Goal: Ask a question

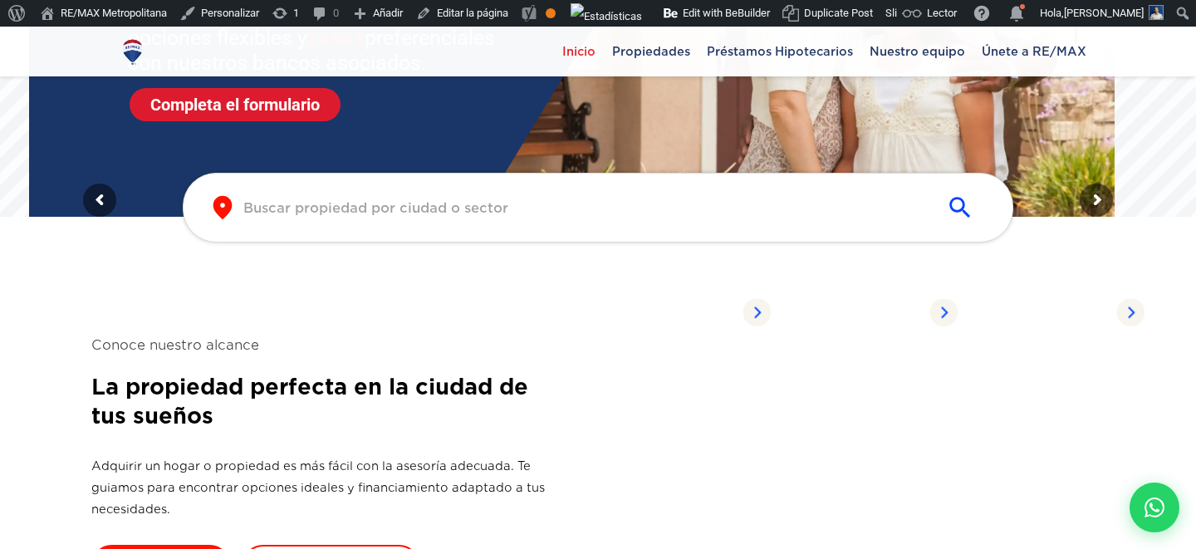
scroll to position [304, 0]
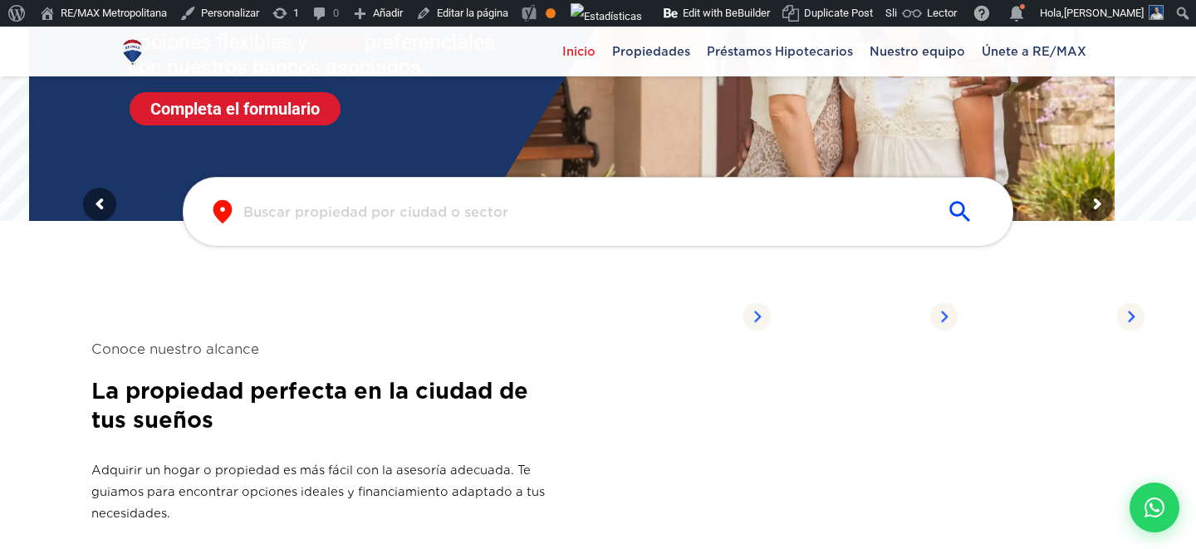
click at [546, 214] on input "text" at bounding box center [584, 212] width 683 height 19
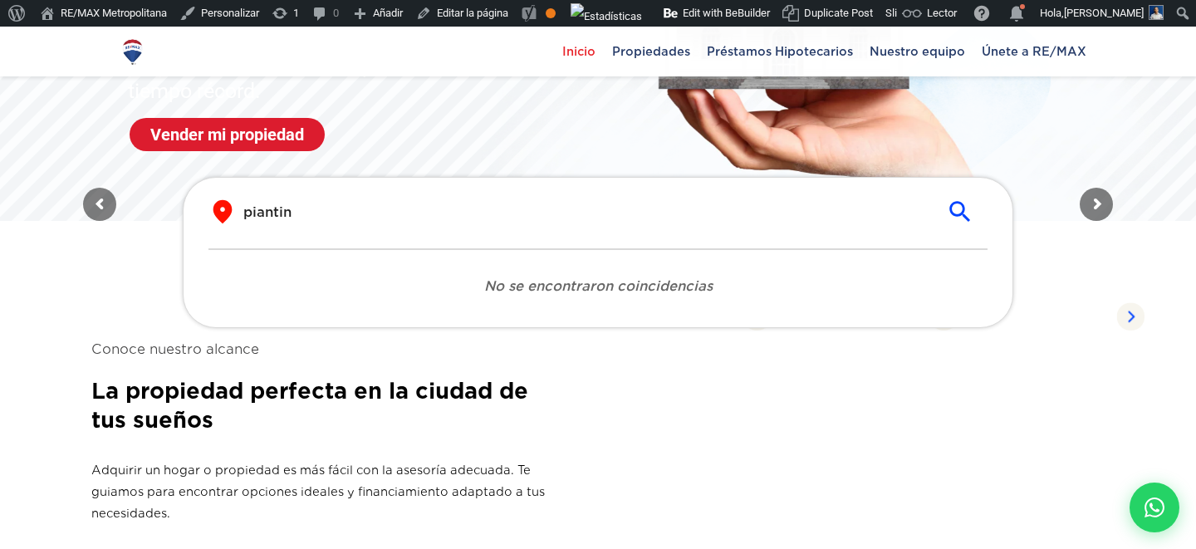
type input "[PERSON_NAME]"
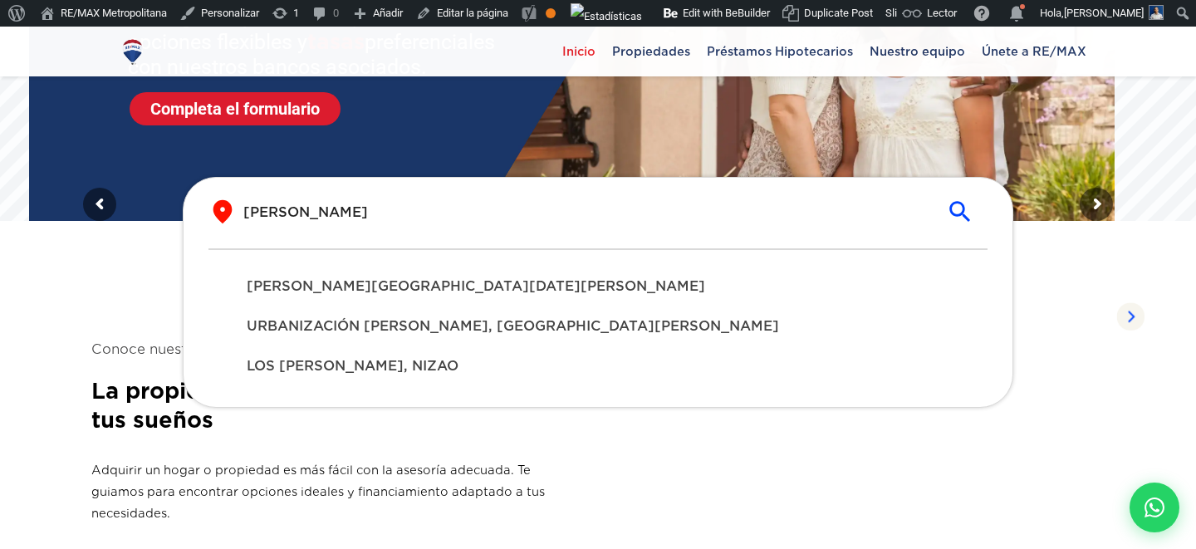
click at [119, 258] on section "Conoce nuestro alcance La propiedad perfecta en la ciudad de tus sueños Adquiri…" at bounding box center [597, 464] width 1013 height 435
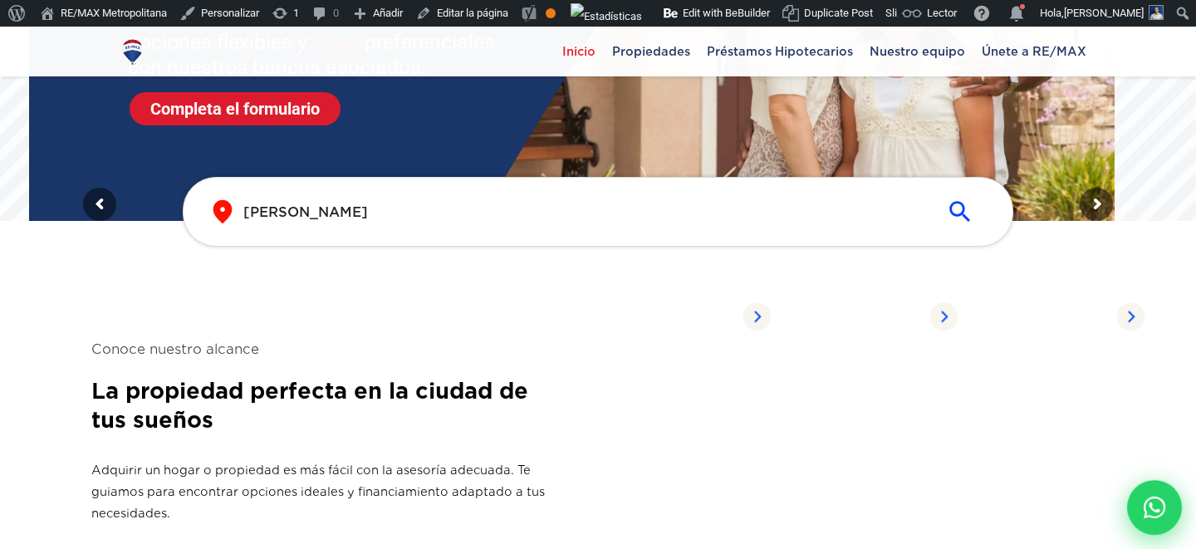
click at [1150, 522] on div at bounding box center [1154, 507] width 55 height 55
type input "papi"
type input "[PERSON_NAME]"
type input "[EMAIL_ADDRESS][DOMAIN_NAME]"
type input "8292302164"
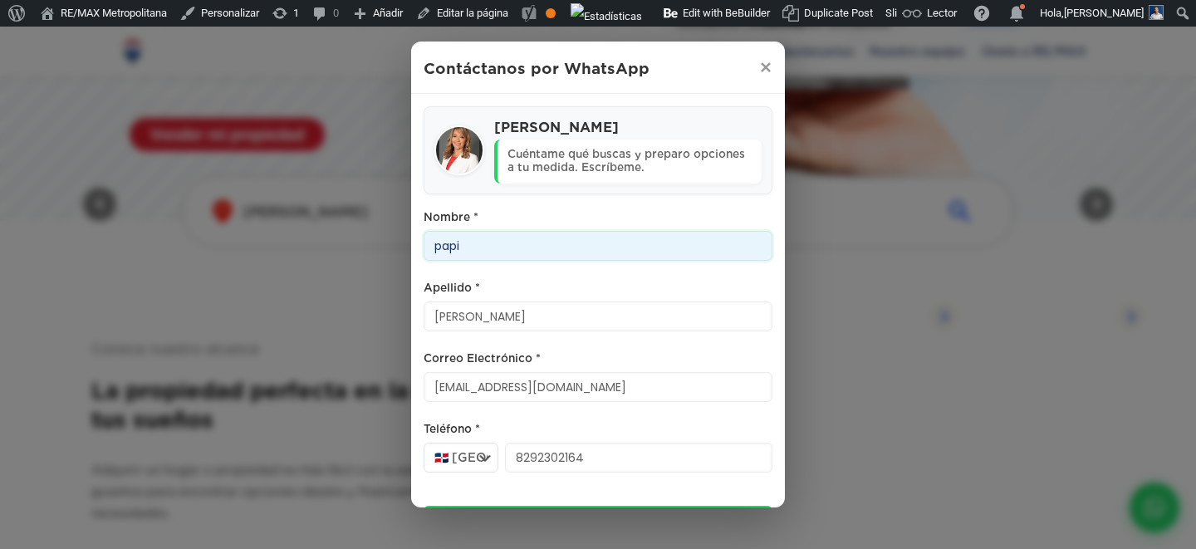
click at [493, 245] on input "papi" at bounding box center [598, 246] width 349 height 30
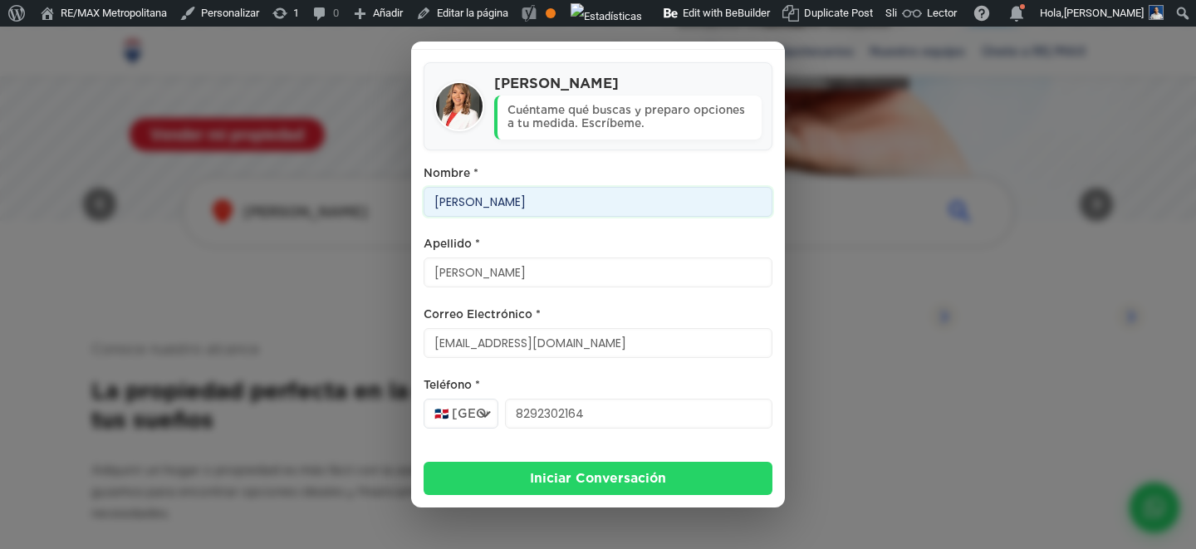
type input "[PERSON_NAME]"
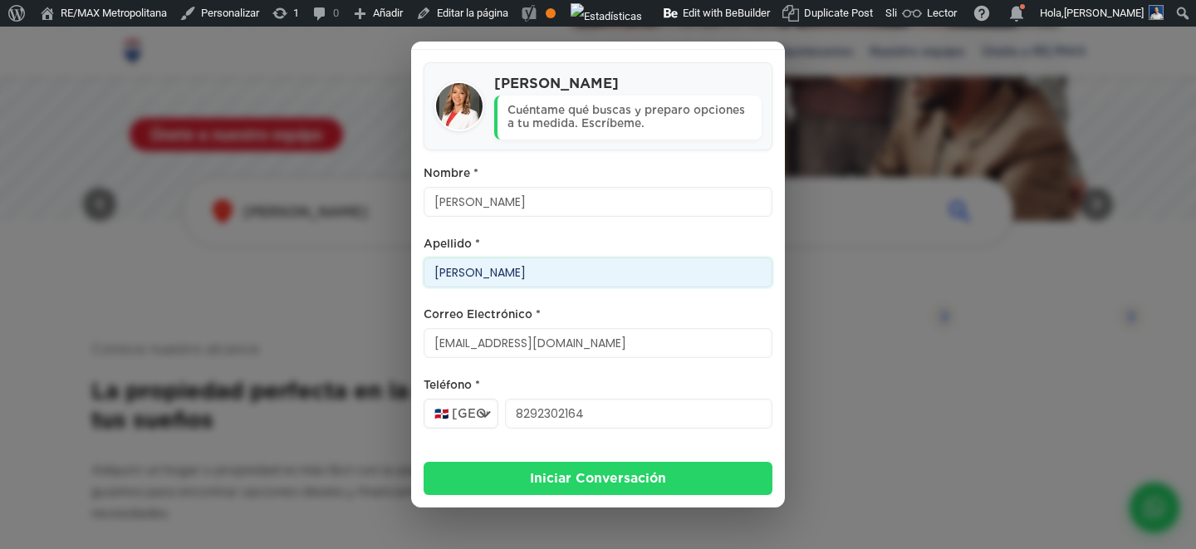
type input "[PERSON_NAME]"
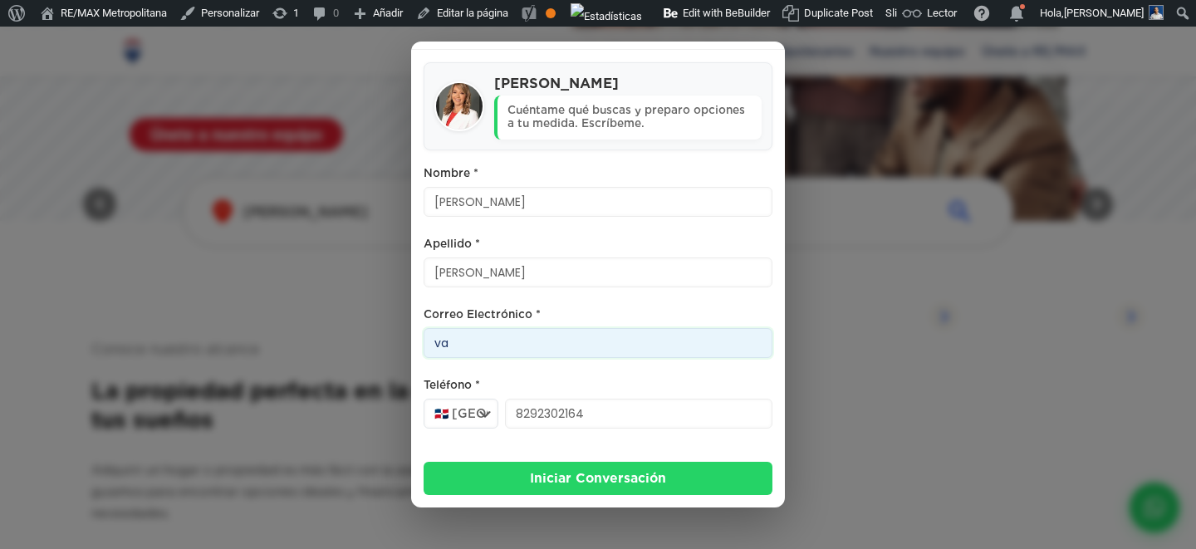
type input "v"
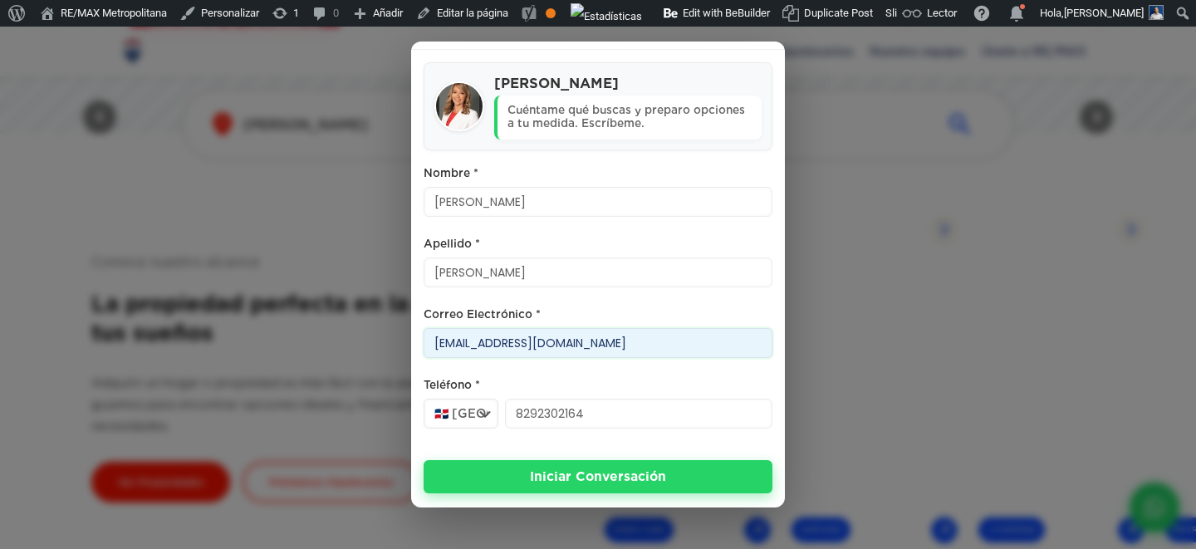
scroll to position [416, 0]
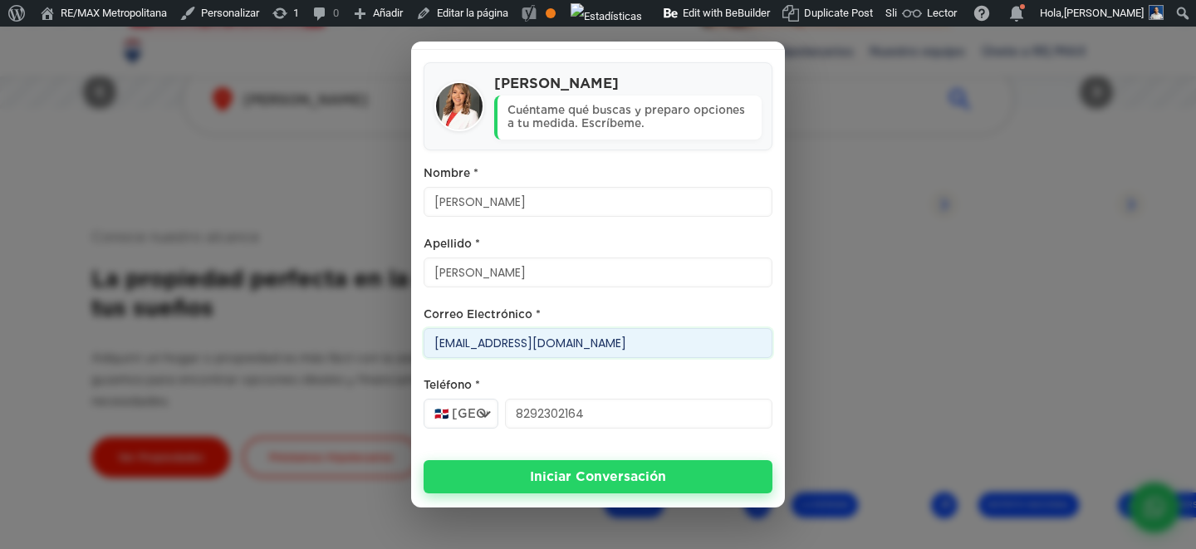
type input "[EMAIL_ADDRESS][DOMAIN_NAME]"
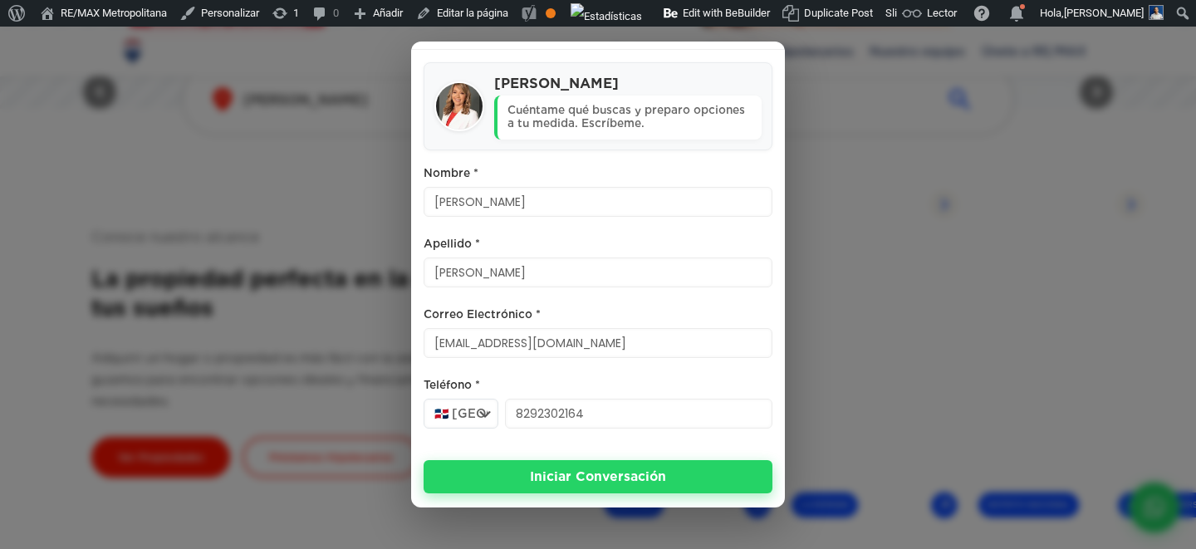
click at [543, 486] on button "Iniciar Conversación" at bounding box center [598, 476] width 349 height 33
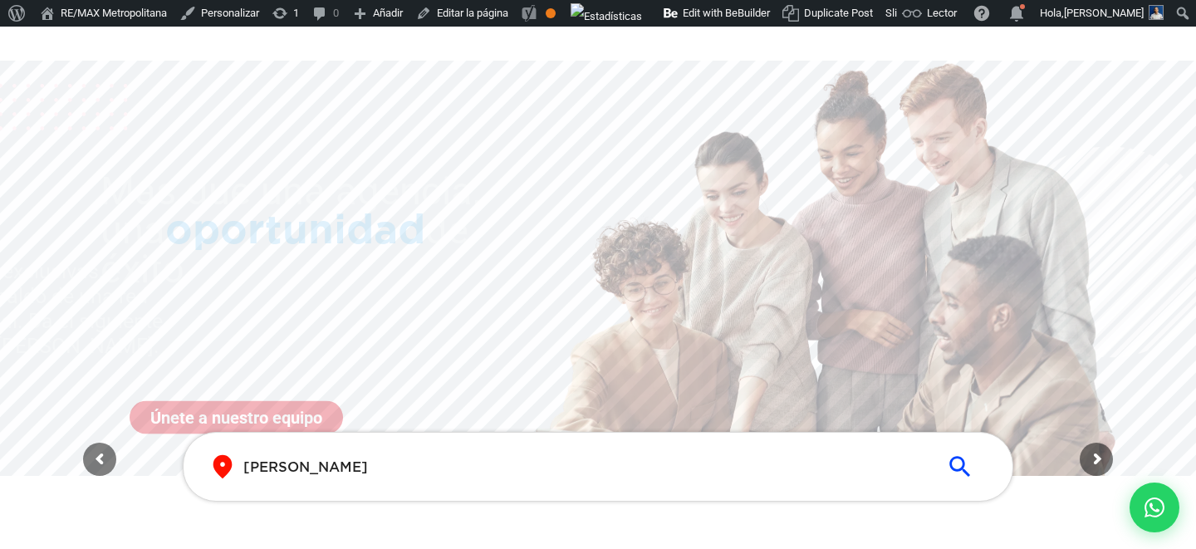
scroll to position [0, 0]
